Goal: Information Seeking & Learning: Learn about a topic

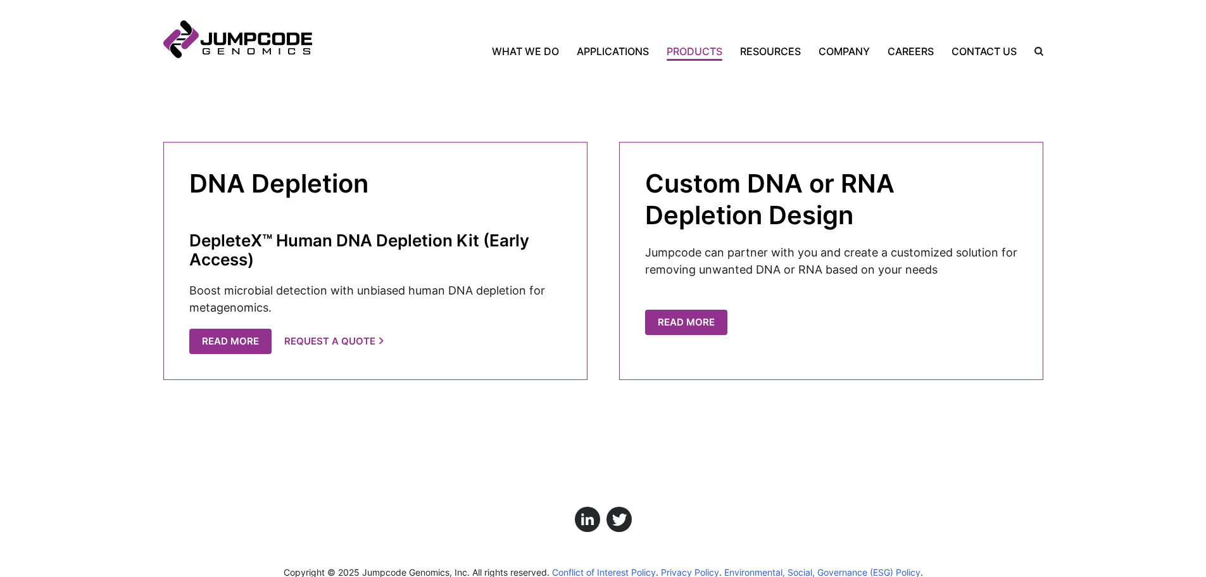
scroll to position [1229, 0]
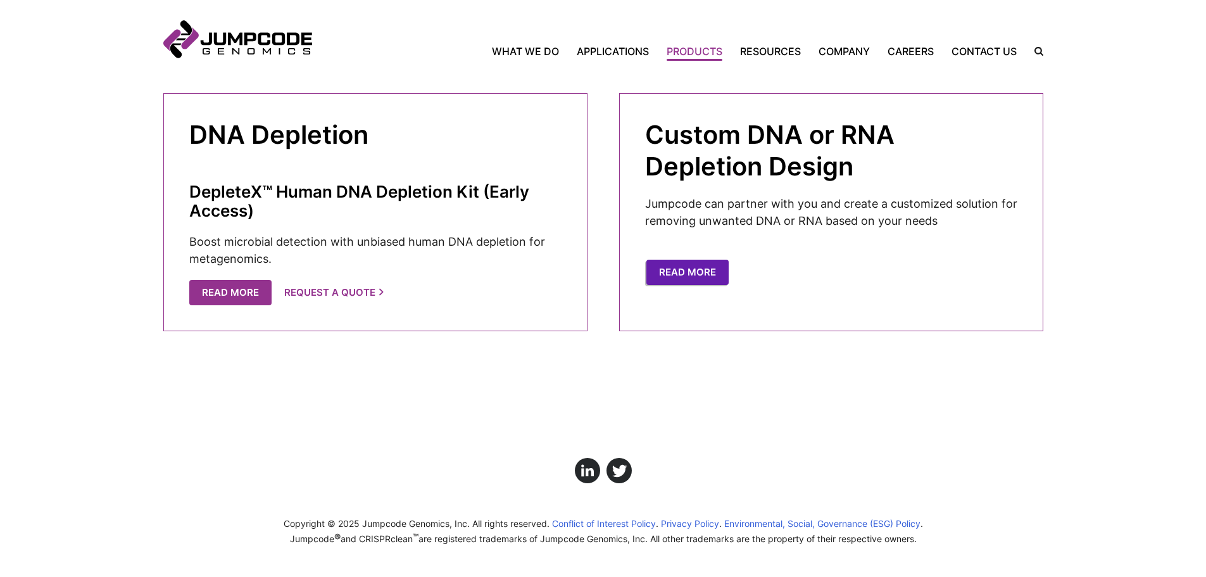
click at [685, 276] on link "Read More" at bounding box center [687, 273] width 82 height 26
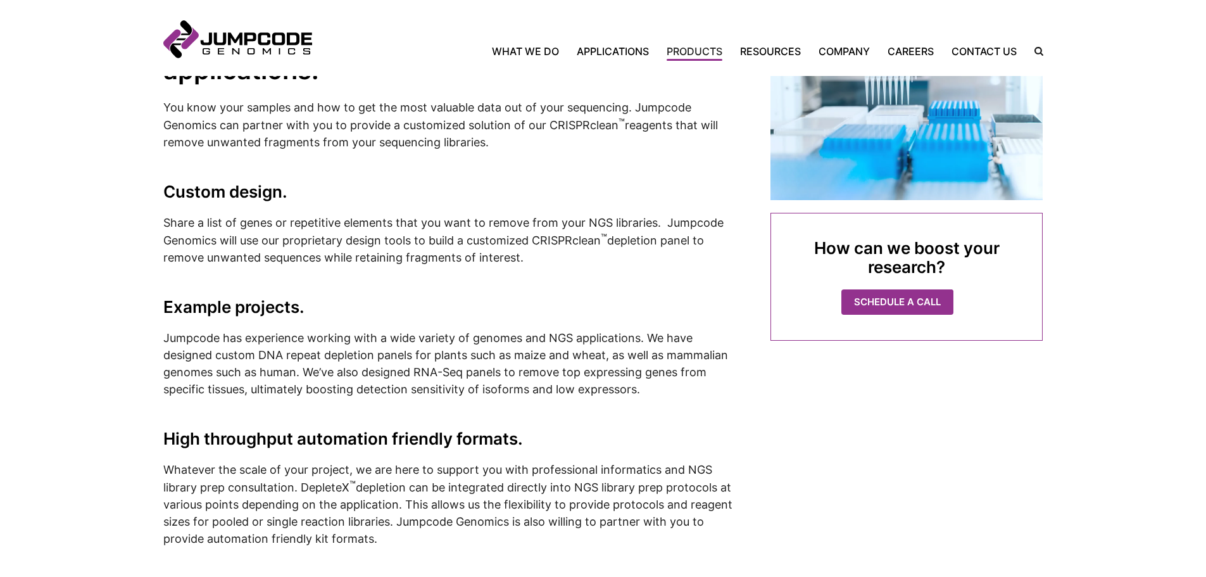
scroll to position [443, 0]
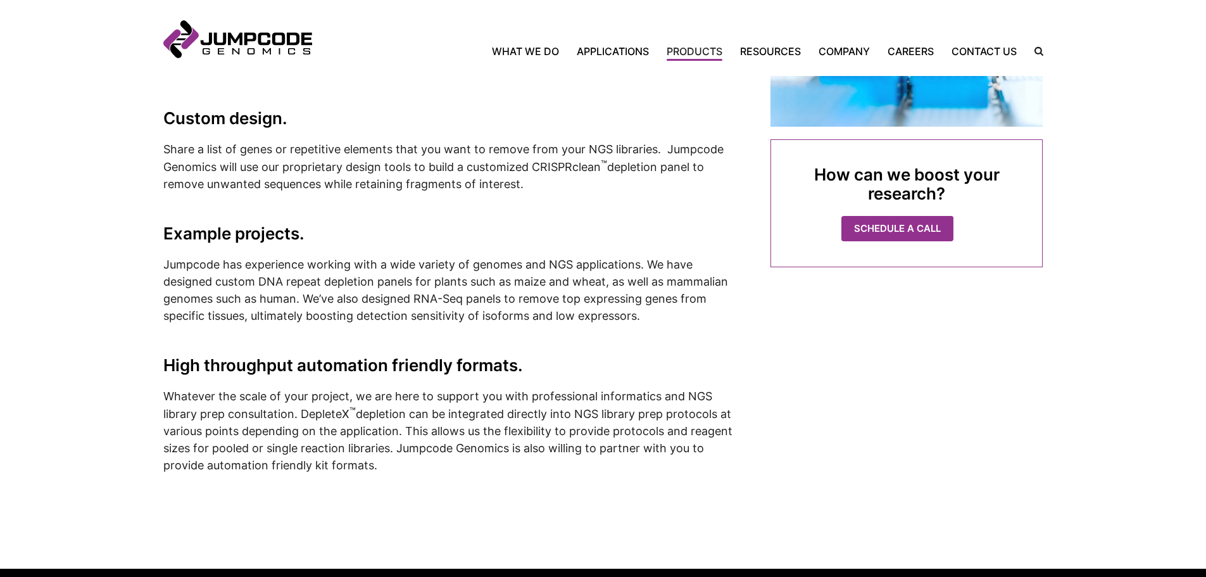
click at [1013, 394] on complex-column "How can we boost your research? Schedule a Call" at bounding box center [906, 211] width 272 height 524
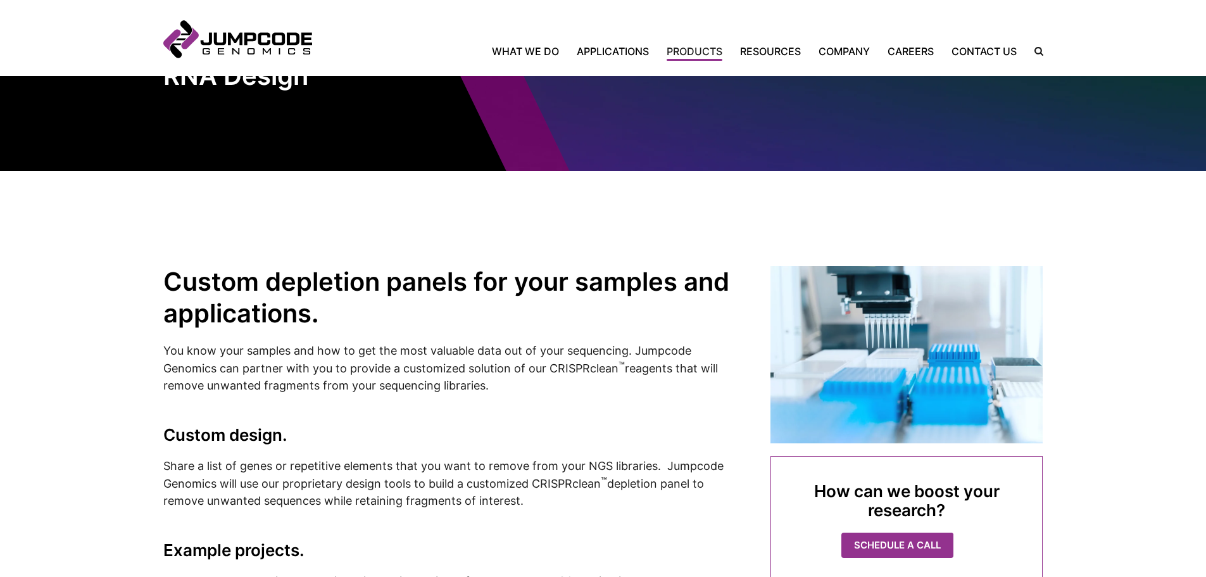
scroll to position [0, 0]
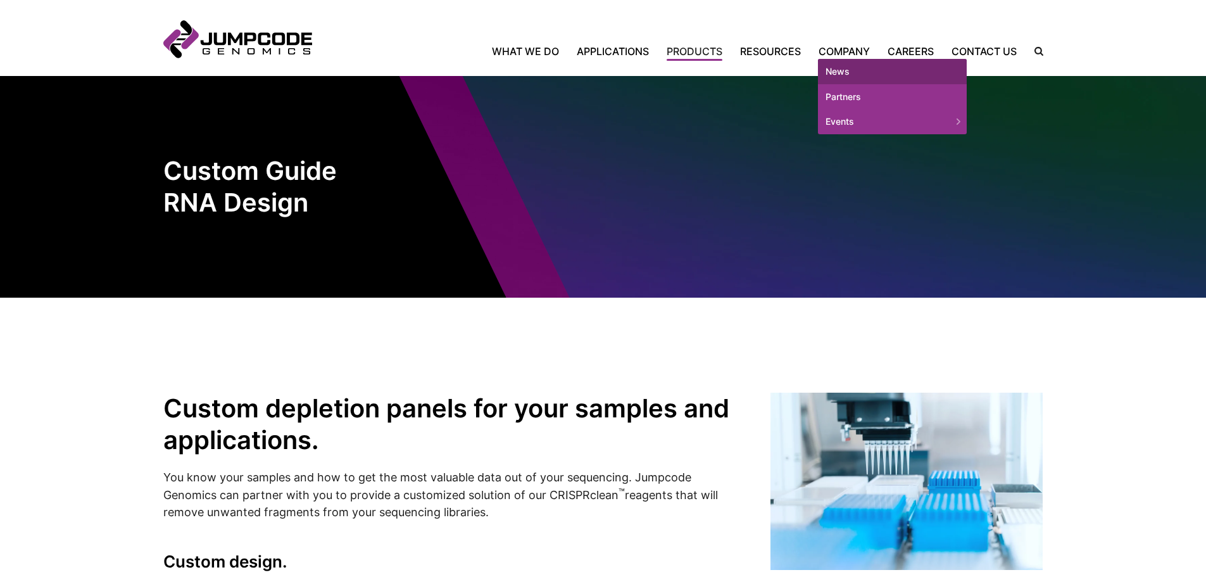
click at [845, 72] on link "News" at bounding box center [892, 71] width 149 height 25
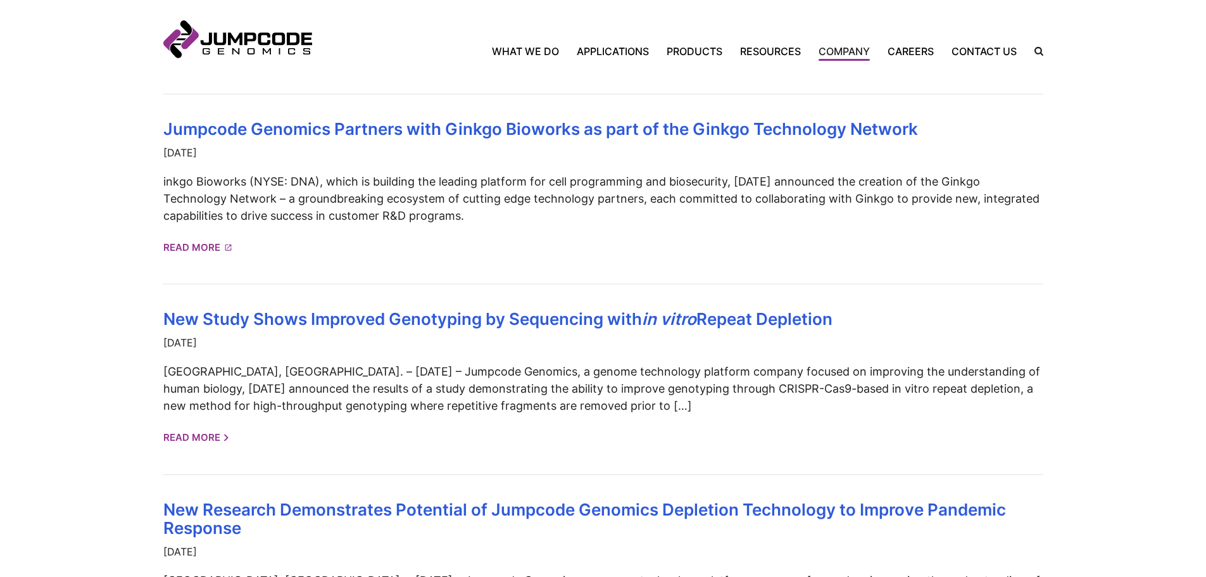
scroll to position [696, 0]
